Goal: Information Seeking & Learning: Find specific fact

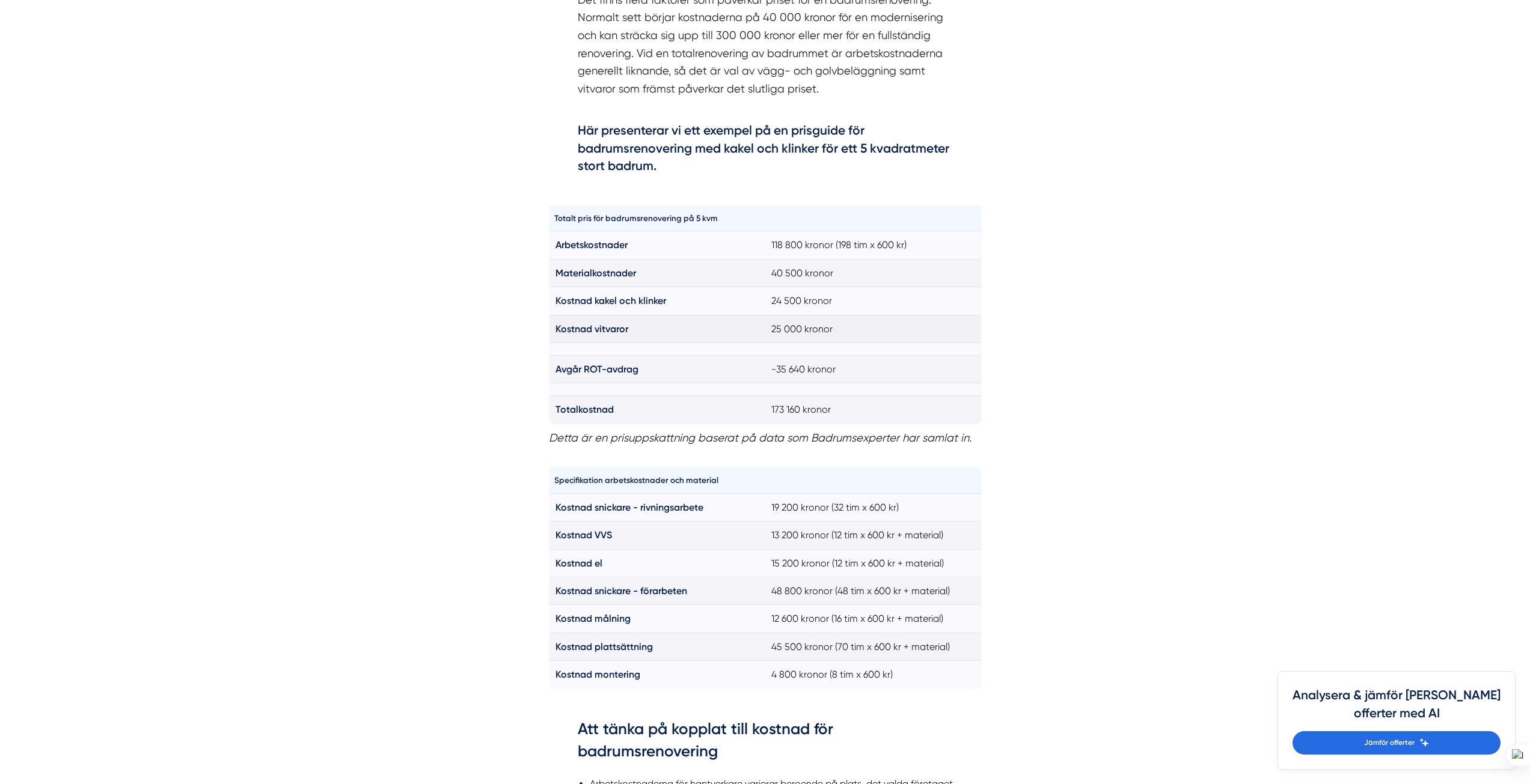
scroll to position [781, 0]
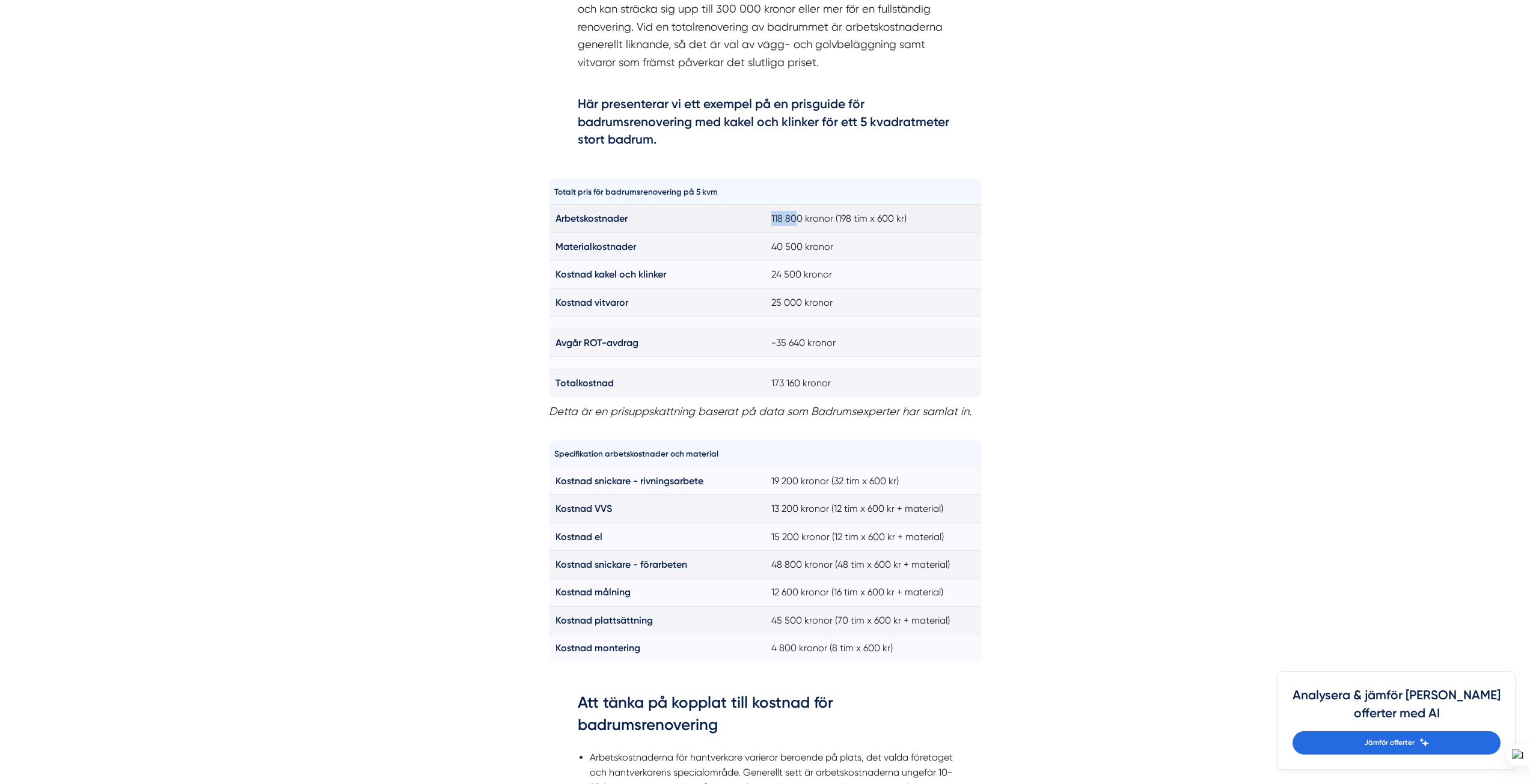
drag, startPoint x: 783, startPoint y: 216, endPoint x: 799, endPoint y: 217, distance: 16.0
click at [799, 217] on td "118 800 kronor (198 tim x 600 kr)" at bounding box center [873, 219] width 216 height 28
click at [801, 217] on td "118 800 kronor (198 tim x 600 kr)" at bounding box center [873, 219] width 216 height 28
drag, startPoint x: 838, startPoint y: 216, endPoint x: 867, endPoint y: 219, distance: 29.2
click at [867, 219] on td "118 800 kronor (198 tim x 600 kr)" at bounding box center [873, 219] width 216 height 28
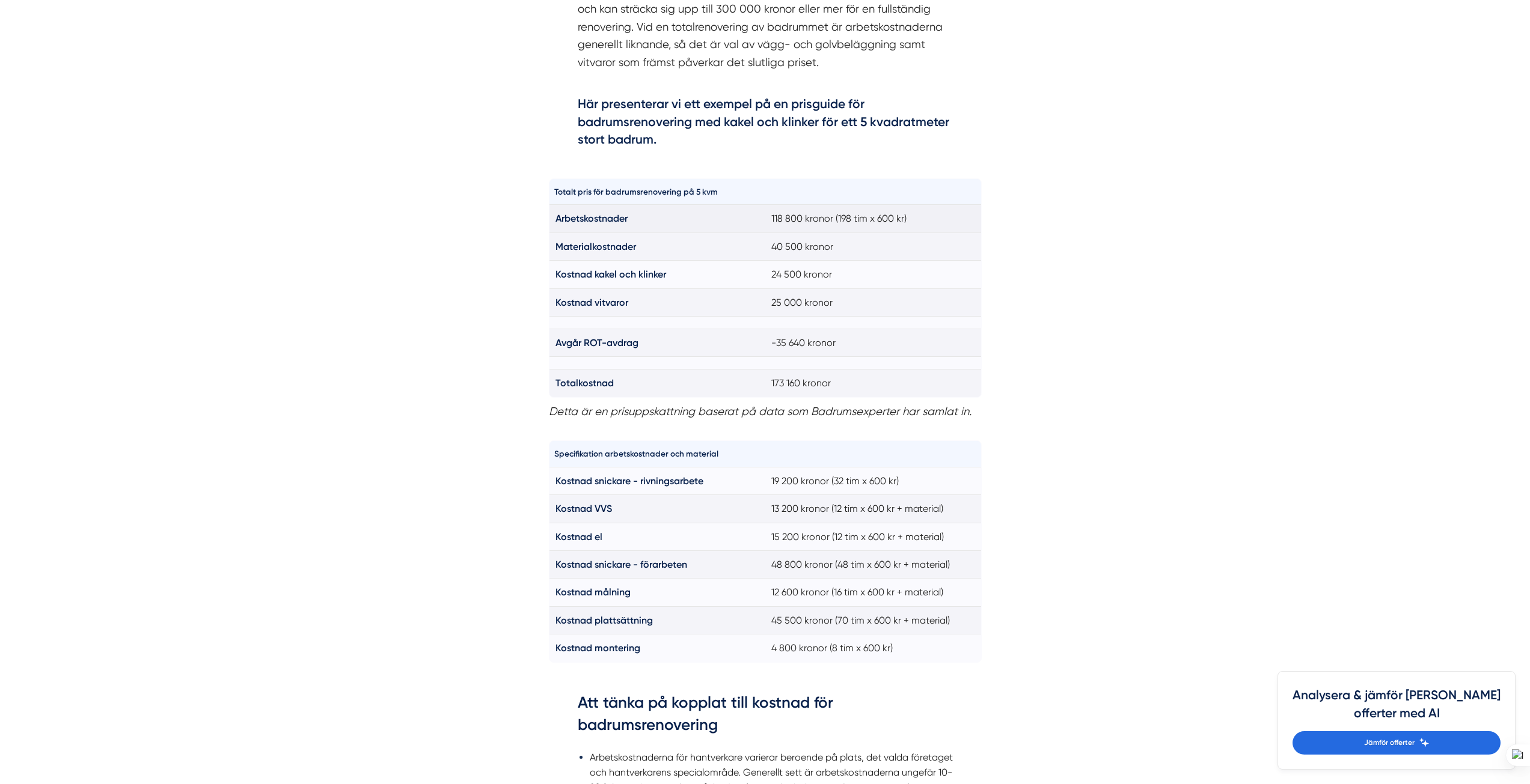
click at [799, 205] on td "118 800 kronor (198 tim x 600 kr)" at bounding box center [873, 219] width 216 height 28
drag, startPoint x: 781, startPoint y: 212, endPoint x: 802, endPoint y: 222, distance: 23.3
click at [802, 222] on td "118 800 kronor (198 tim x 600 kr)" at bounding box center [873, 219] width 216 height 28
copy td "118 800"
drag, startPoint x: 636, startPoint y: 223, endPoint x: 555, endPoint y: 213, distance: 81.6
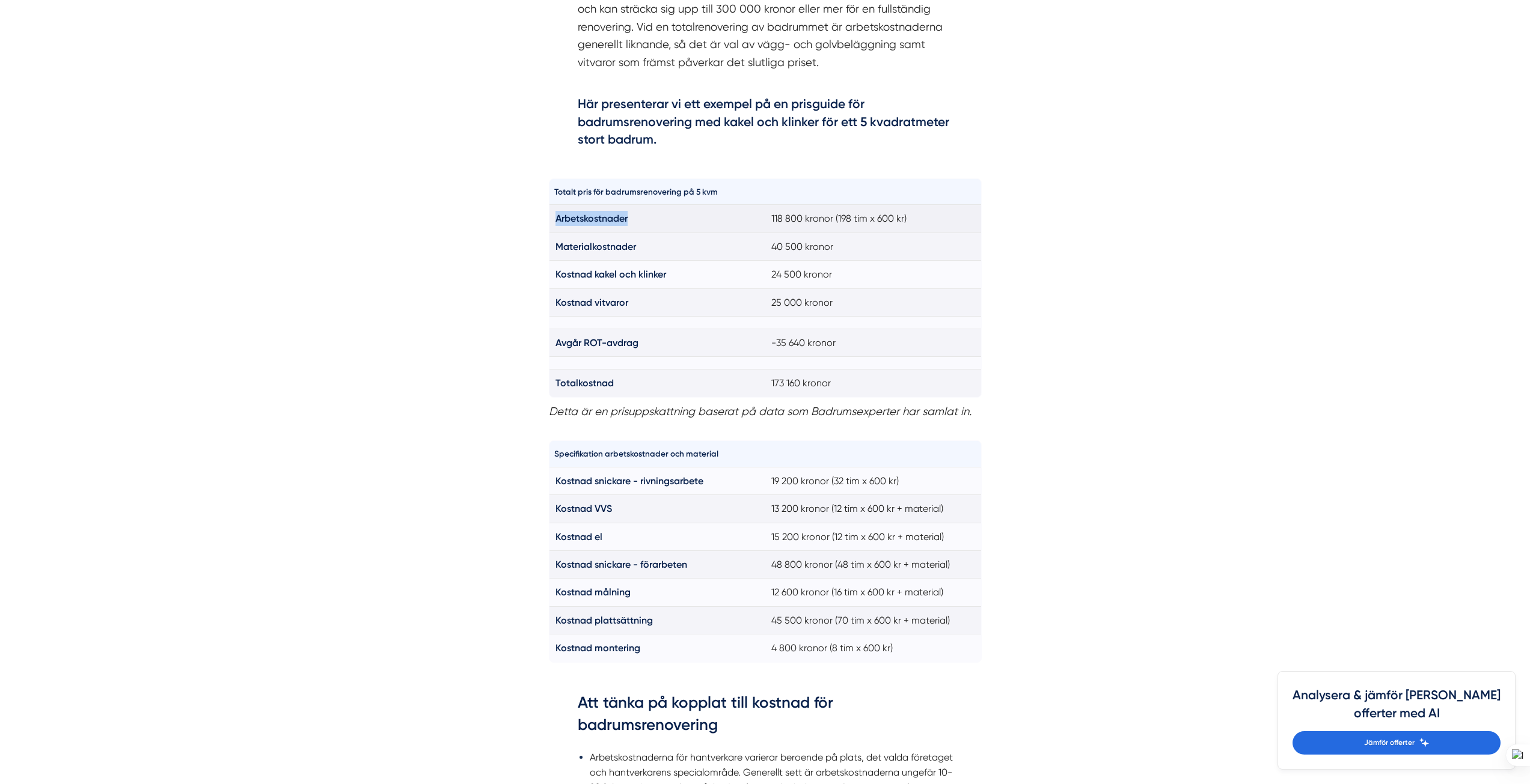
click at [555, 213] on td "Arbetskostnader" at bounding box center [657, 219] width 216 height 28
copy strong "Arbetskostnader"
drag, startPoint x: 711, startPoint y: 475, endPoint x: 641, endPoint y: 480, distance: 70.2
click at [641, 480] on td "Kostnad snickare - rivningsarbete" at bounding box center [657, 480] width 216 height 28
click at [704, 482] on strong "Kostnad snickare - rivningsarbete" at bounding box center [630, 481] width 148 height 11
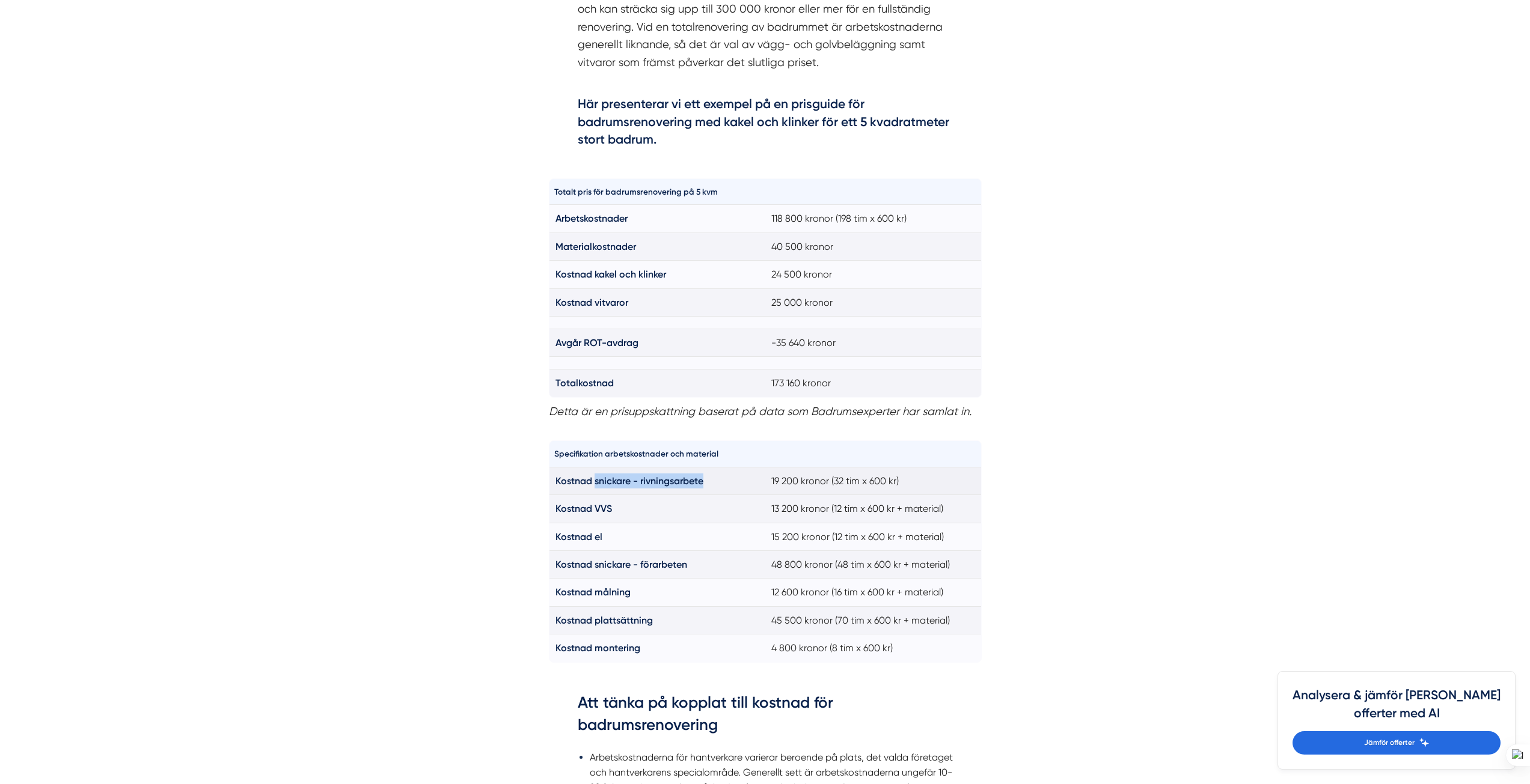
drag, startPoint x: 671, startPoint y: 486, endPoint x: 595, endPoint y: 490, distance: 76.1
click at [595, 490] on td "Kostnad snickare - rivningsarbete" at bounding box center [657, 480] width 216 height 28
copy strong "snickare - rivningsarbete"
click at [698, 449] on th "Specifikation arbetskostnader och material" at bounding box center [657, 454] width 216 height 26
drag, startPoint x: 647, startPoint y: 247, endPoint x: 553, endPoint y: 244, distance: 94.0
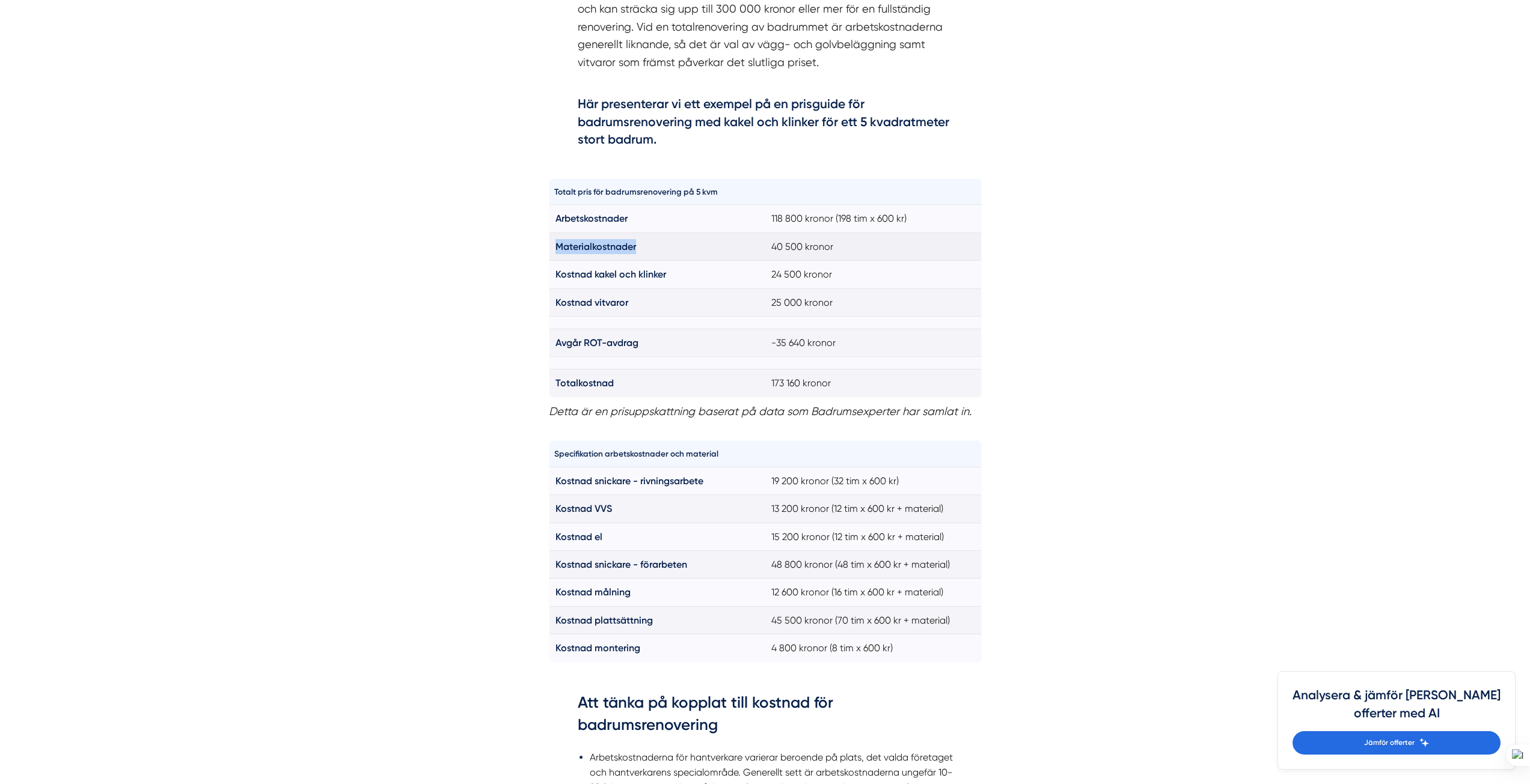
click at [553, 244] on td "Materialkostnader" at bounding box center [657, 247] width 216 height 28
copy strong "Materialkostnader"
click at [647, 248] on td "Materialkostnader" at bounding box center [657, 247] width 216 height 28
click at [790, 245] on td "40 500 kronor" at bounding box center [873, 247] width 216 height 28
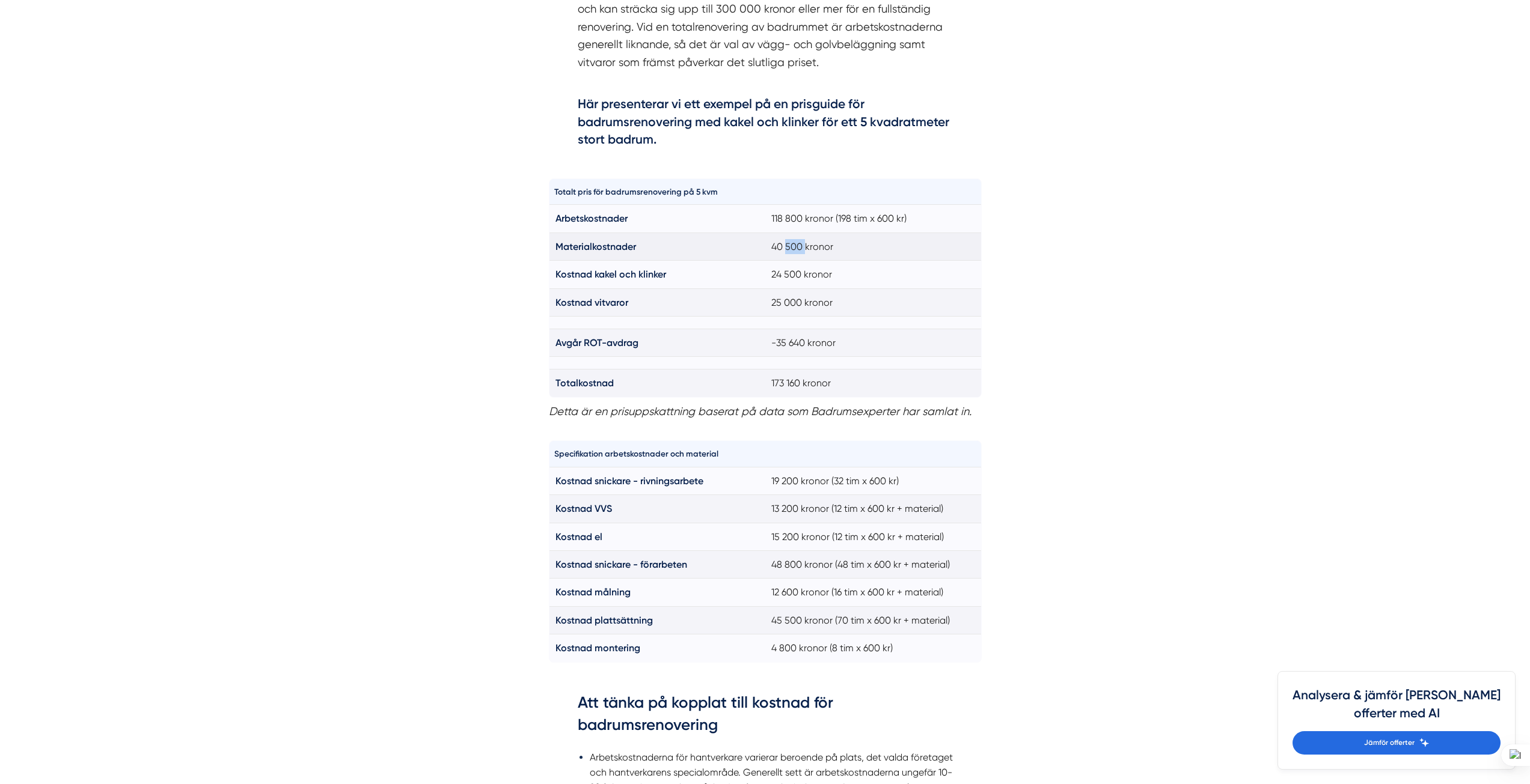
click at [805, 247] on td "40 500 kronor" at bounding box center [873, 247] width 216 height 28
drag, startPoint x: 805, startPoint y: 247, endPoint x: 783, endPoint y: 247, distance: 22.0
click at [783, 247] on td "40 500 kronor" at bounding box center [873, 247] width 216 height 28
drag, startPoint x: 765, startPoint y: 244, endPoint x: 800, endPoint y: 248, distance: 35.2
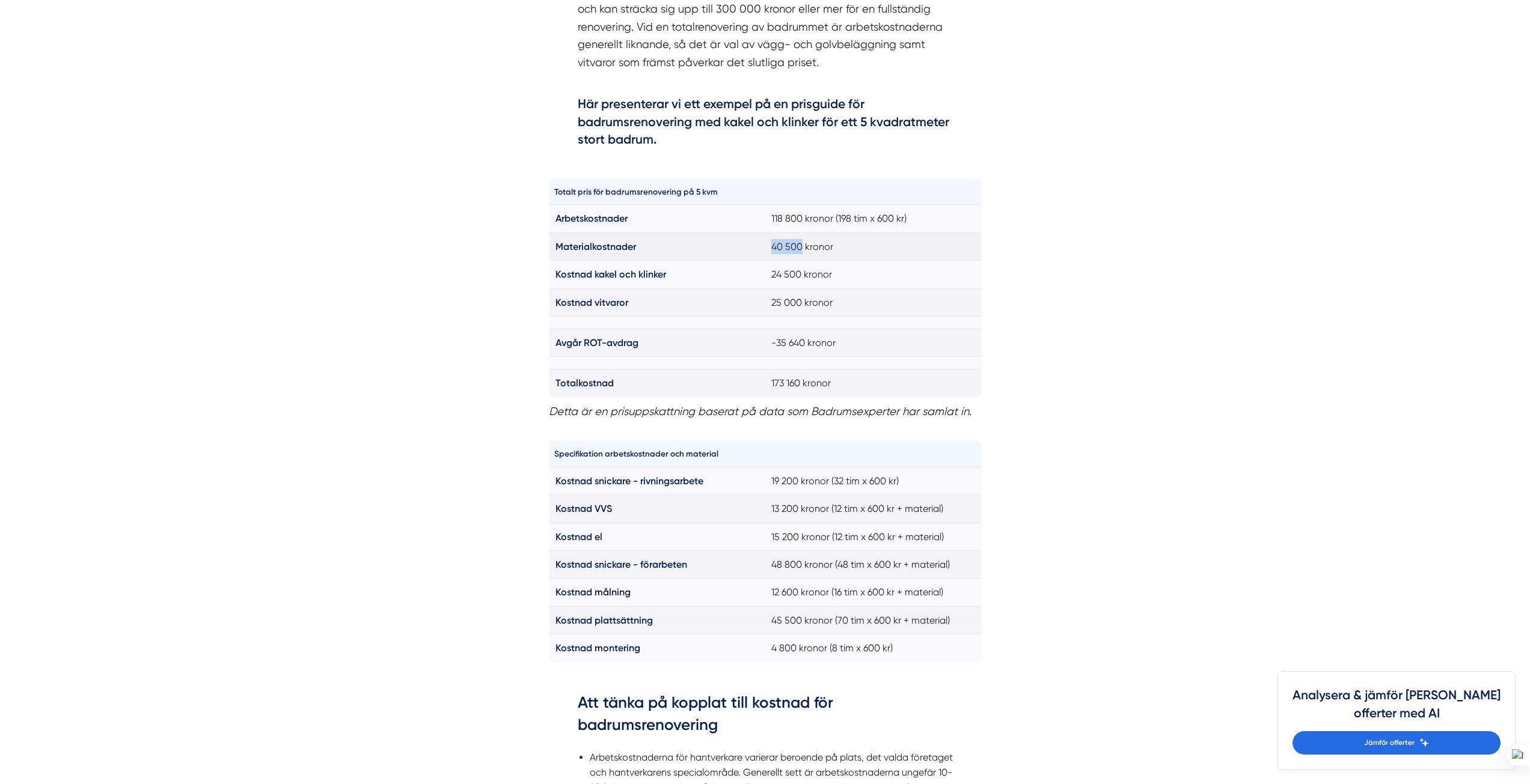
click at [800, 248] on td "40 500 kronor" at bounding box center [873, 247] width 216 height 28
copy td "40 500"
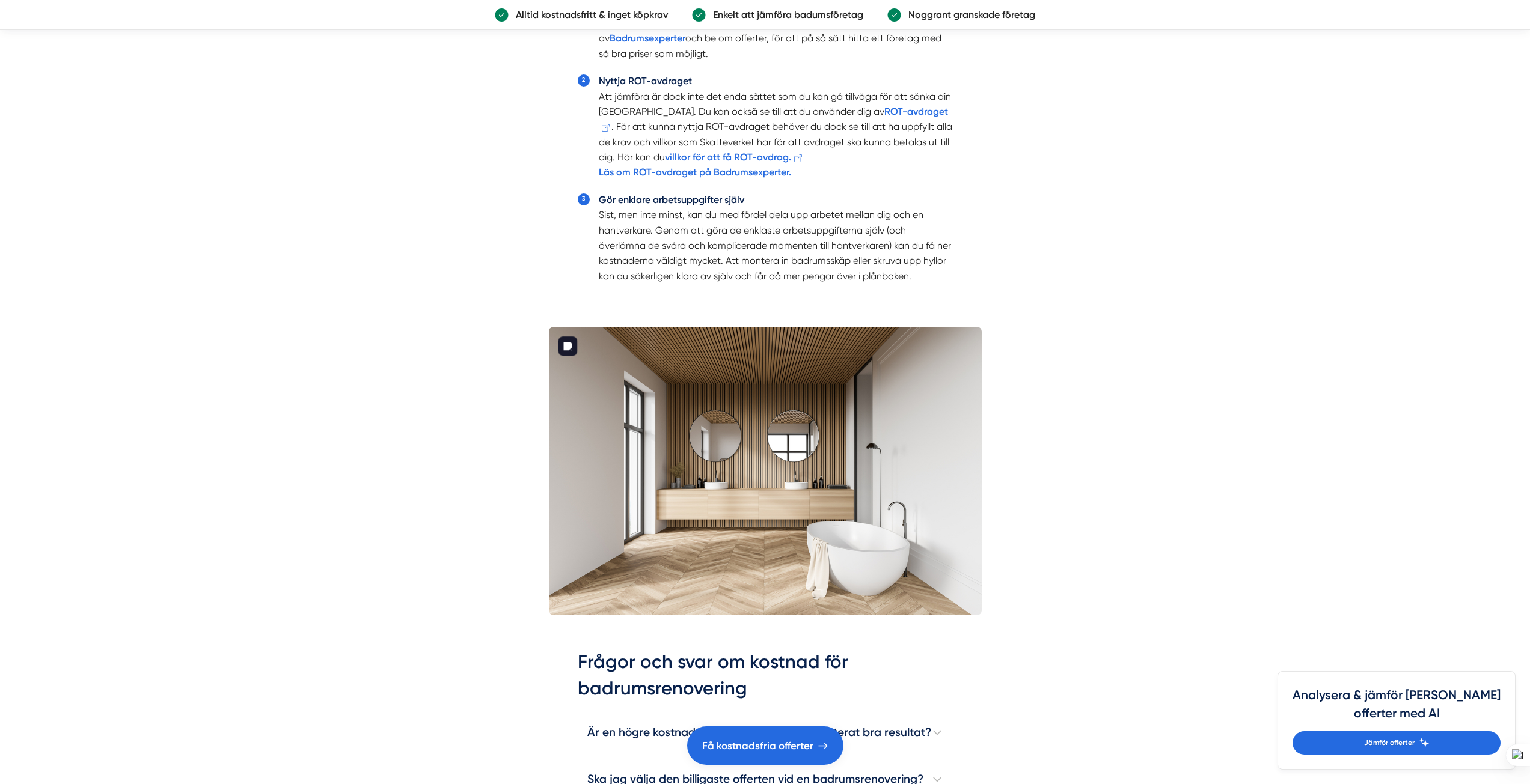
scroll to position [3366, 0]
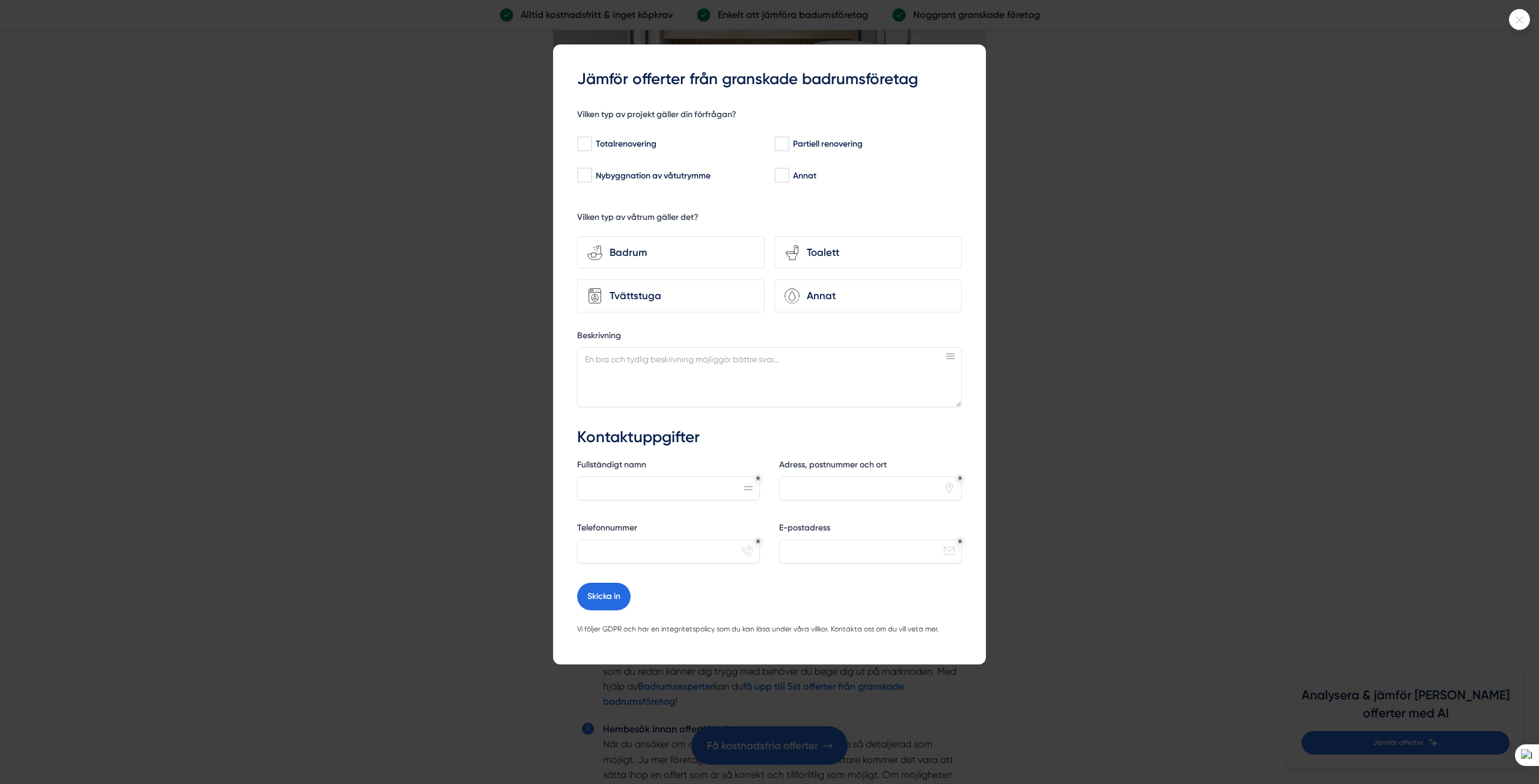
click at [1109, 261] on div at bounding box center [769, 392] width 1539 height 784
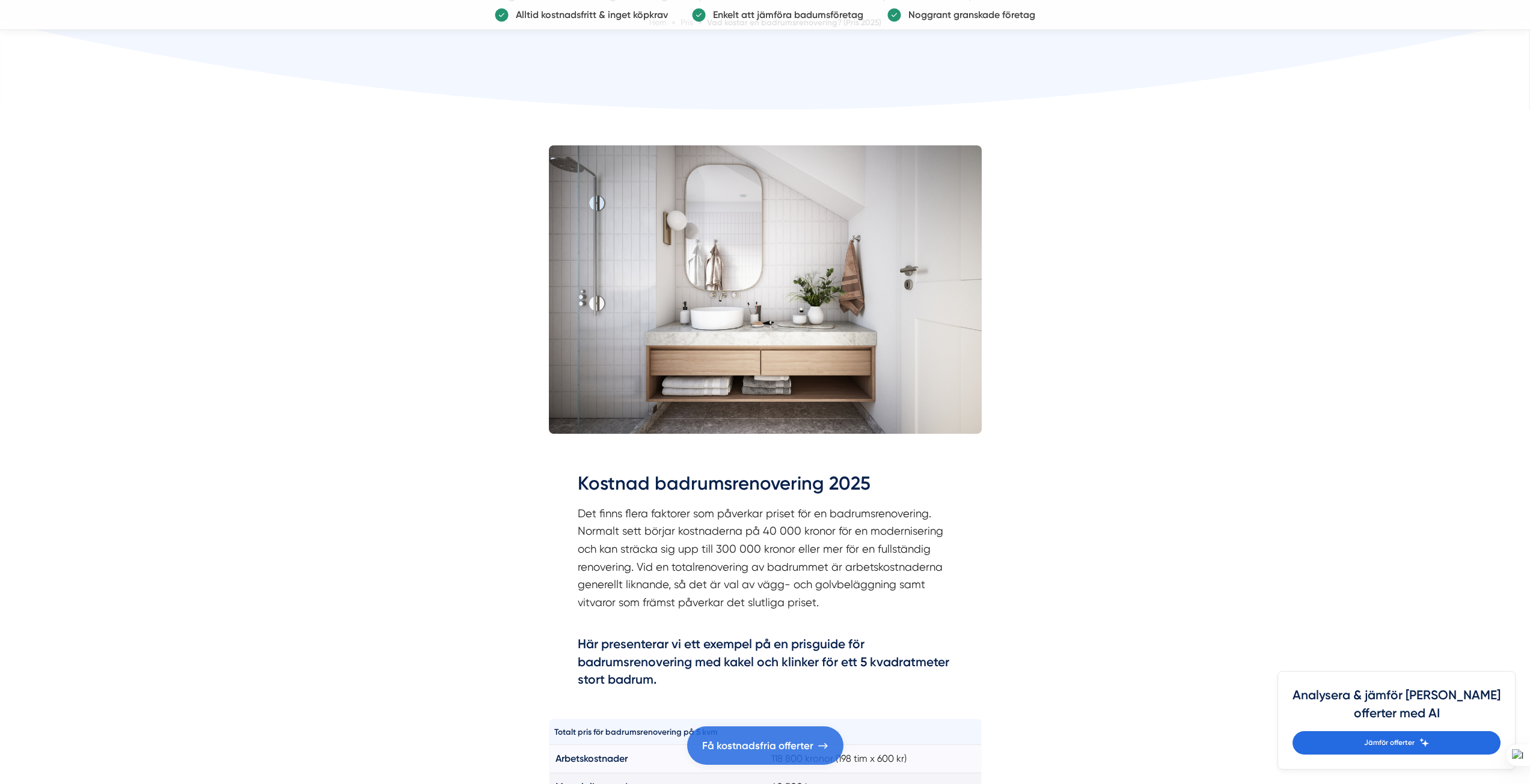
scroll to position [0, 0]
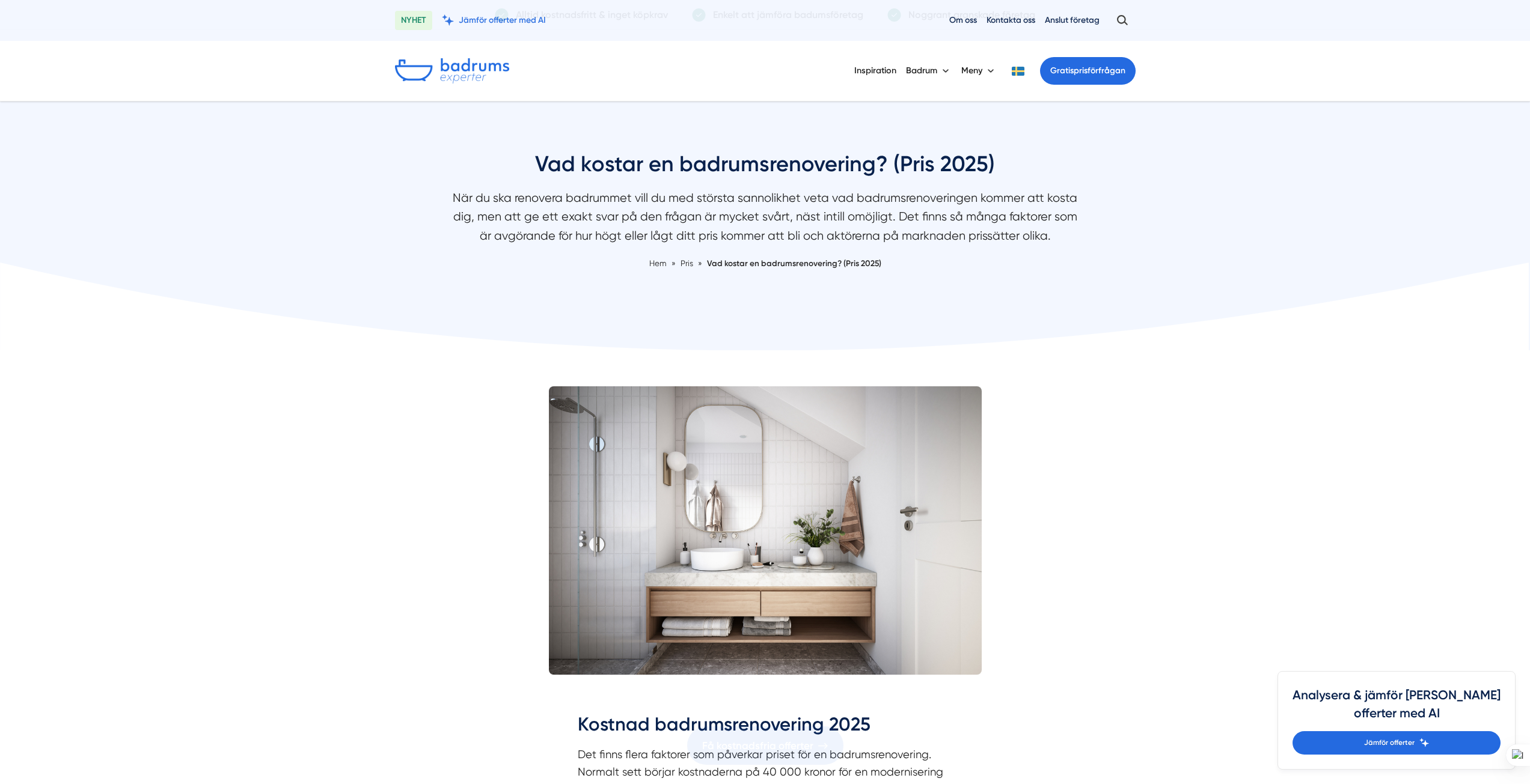
drag, startPoint x: 310, startPoint y: 216, endPoint x: 141, endPoint y: -2, distance: 275.8
click at [602, 224] on p "När du ska renovera badrummet vill du med största sannolikhet veta vad badrumsr…" at bounding box center [765, 219] width 637 height 63
